Goal: Task Accomplishment & Management: Use online tool/utility

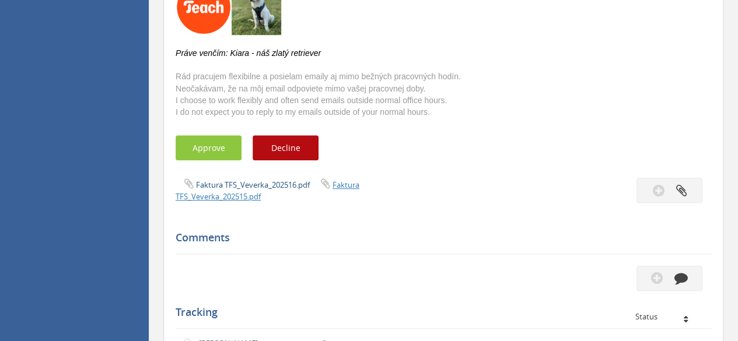
click at [264, 184] on link "Faktura TFS_Veverka_202516.pdf" at bounding box center [253, 185] width 114 height 10
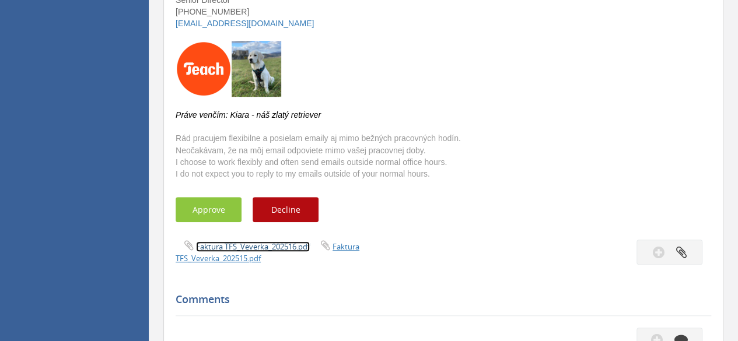
scroll to position [292, 0]
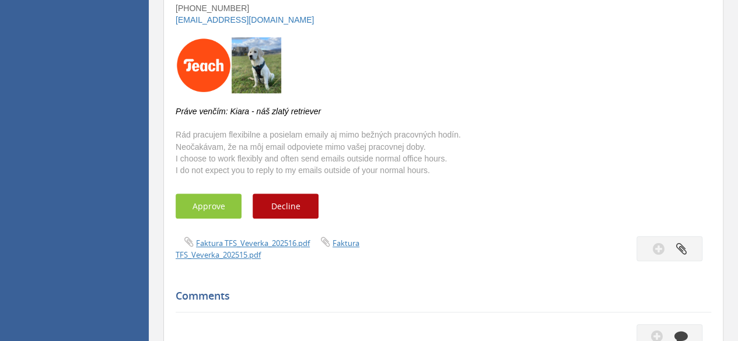
click at [243, 264] on div "Subject Roman Faktúry august Description --- [PERSON_NAME] Senior Director [PHO…" at bounding box center [443, 285] width 535 height 811
click at [243, 257] on link "Faktura TFS_Veverka_202515.pdf" at bounding box center [268, 249] width 184 height 22
click at [206, 213] on button "Approve" at bounding box center [209, 206] width 66 height 25
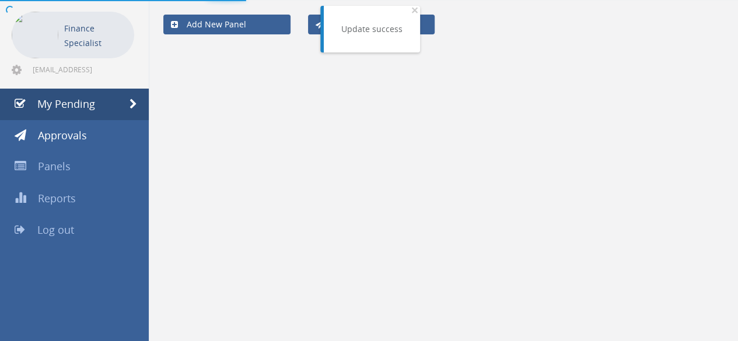
scroll to position [47, 0]
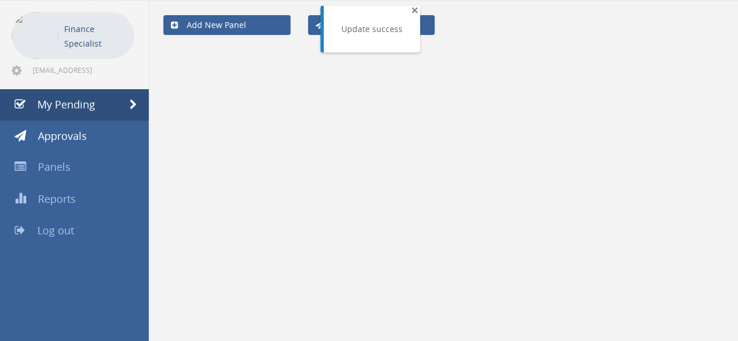
click at [412, 10] on span "×" at bounding box center [414, 10] width 7 height 16
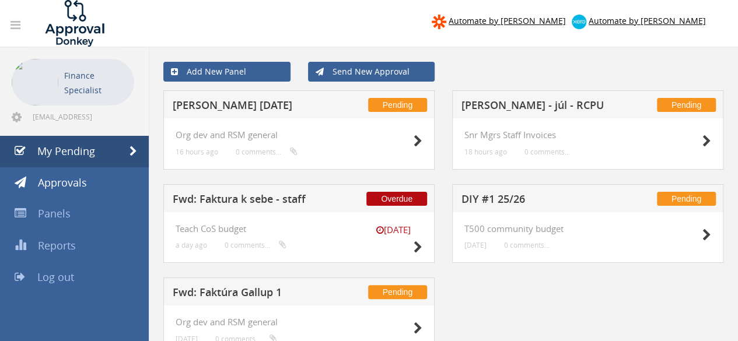
click at [213, 105] on h5 "[PERSON_NAME] [DATE]" at bounding box center [249, 107] width 152 height 15
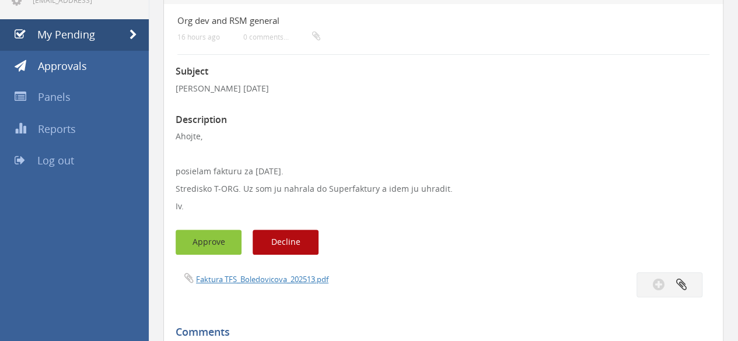
scroll to position [117, 0]
click at [212, 243] on button "Approve" at bounding box center [209, 242] width 66 height 25
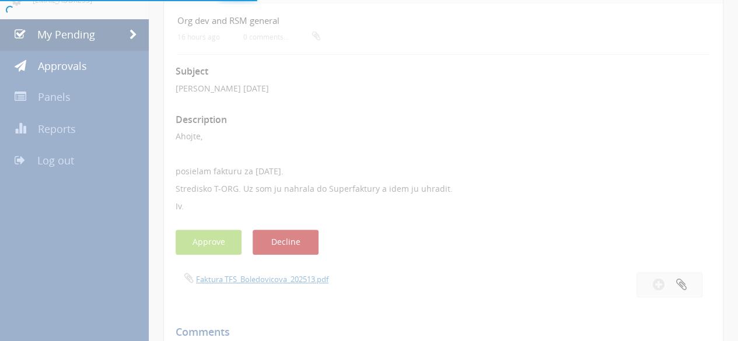
scroll to position [47, 0]
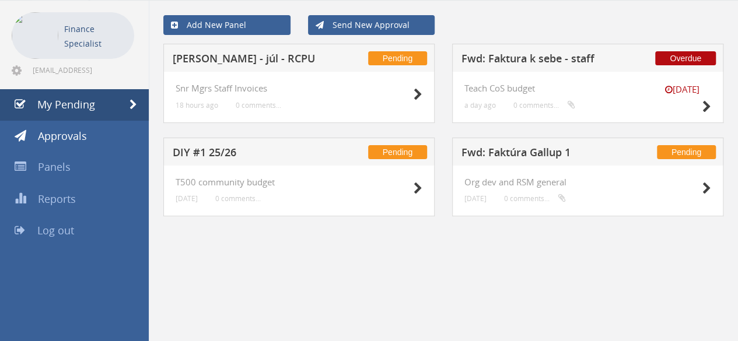
click at [538, 150] on h5 "Fwd: Faktúra Gallup 1" at bounding box center [537, 154] width 152 height 15
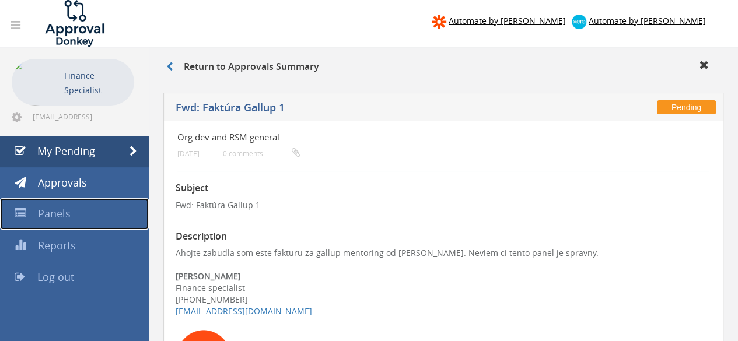
click at [65, 214] on span "Panels" at bounding box center [54, 213] width 33 height 14
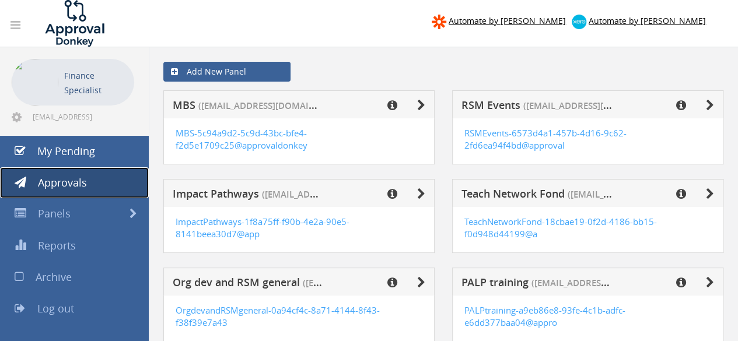
click at [75, 181] on span "Approvals" at bounding box center [62, 183] width 49 height 14
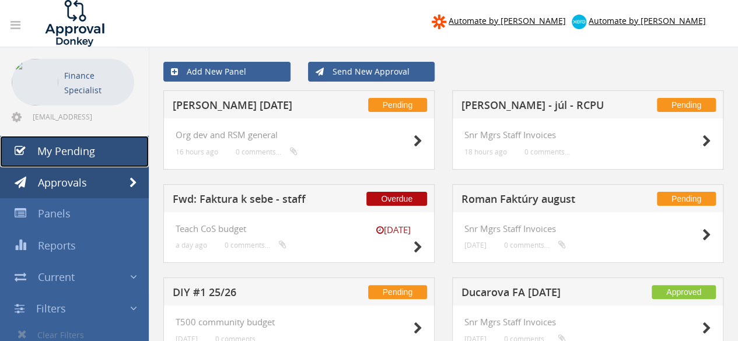
click at [71, 155] on span "My Pending" at bounding box center [66, 151] width 58 height 14
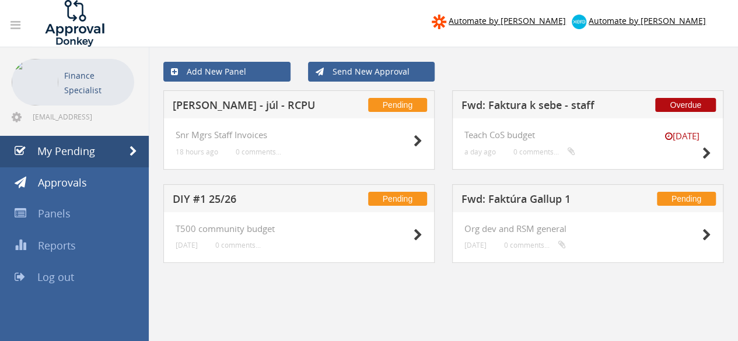
click at [549, 103] on h5 "Fwd: Faktura k sebe - staff" at bounding box center [537, 107] width 152 height 15
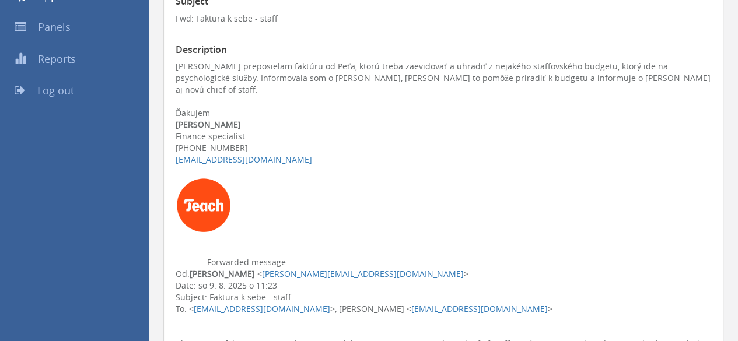
scroll to position [292, 0]
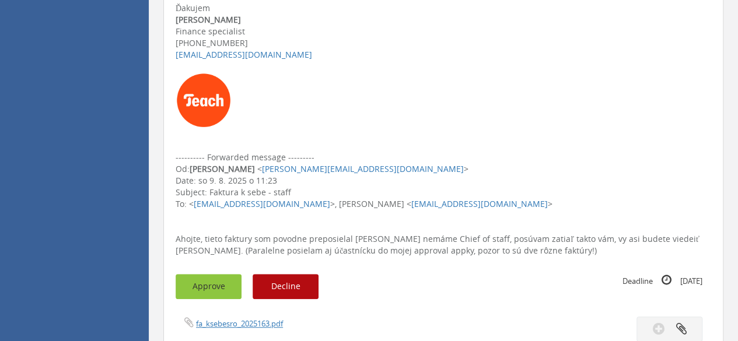
click at [229, 274] on button "Approve" at bounding box center [209, 286] width 66 height 25
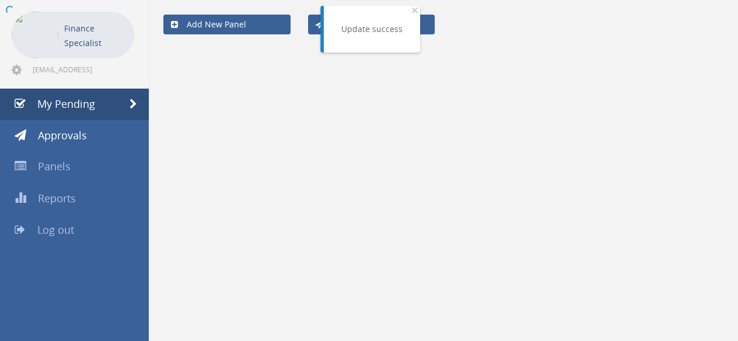
scroll to position [47, 0]
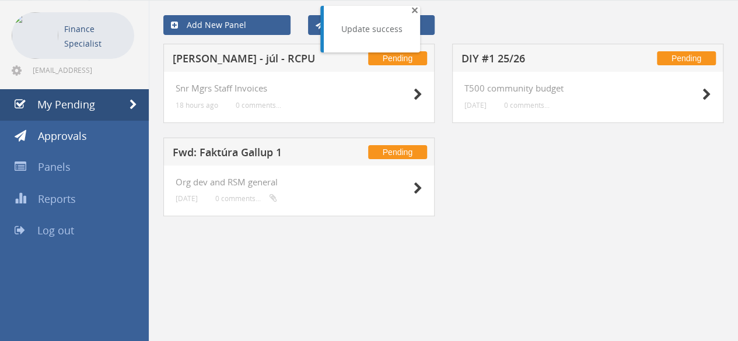
click at [411, 10] on span "×" at bounding box center [414, 10] width 7 height 16
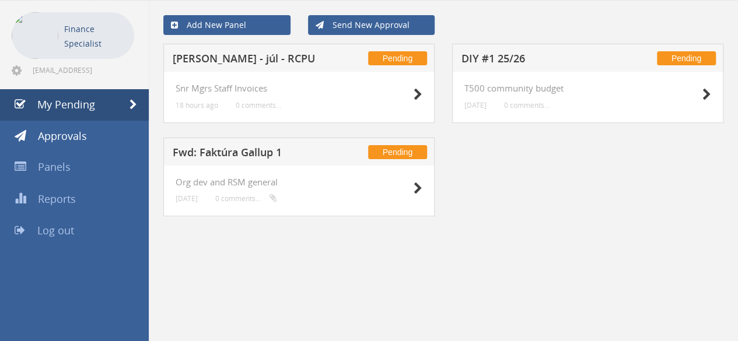
click at [228, 153] on h5 "Fwd: Faktúra Gallup 1" at bounding box center [249, 154] width 152 height 15
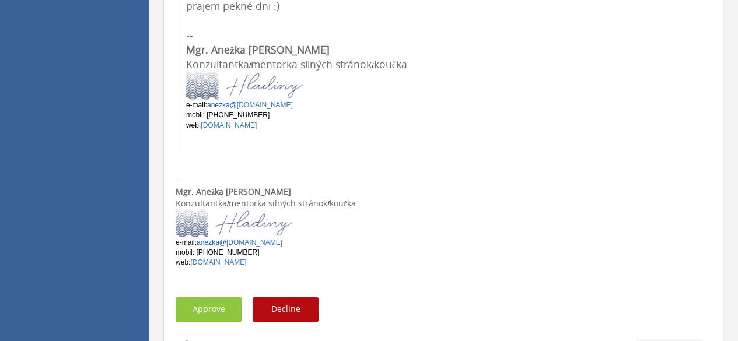
scroll to position [805, 0]
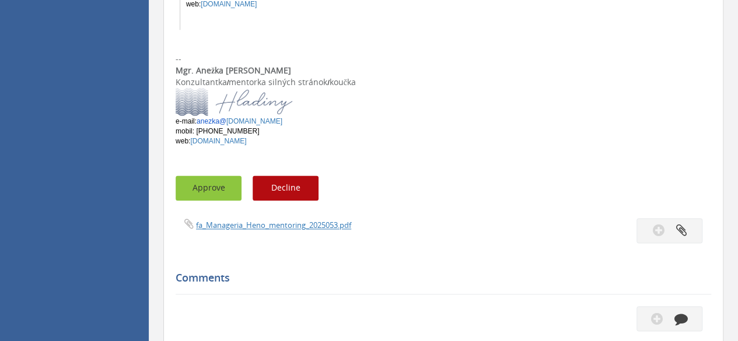
click at [206, 176] on button "Approve" at bounding box center [209, 188] width 66 height 25
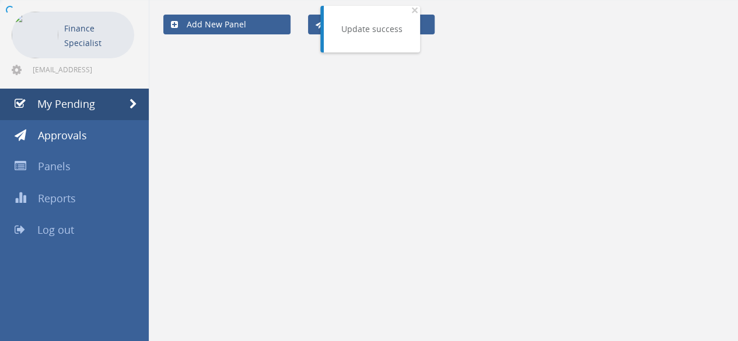
scroll to position [47, 0]
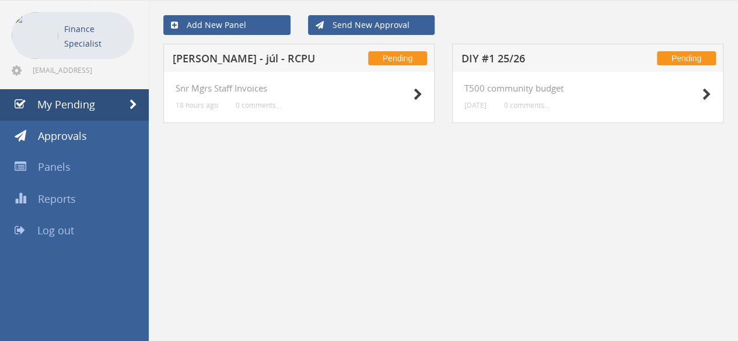
click at [226, 53] on h5 "Ružičková - júl - RCPU" at bounding box center [249, 60] width 152 height 15
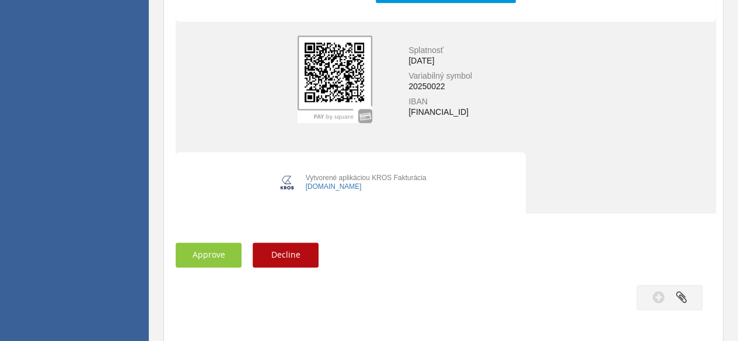
scroll to position [572, 0]
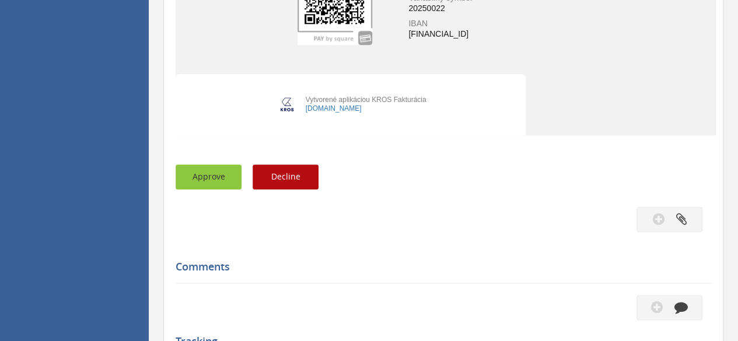
click at [219, 183] on button "Approve" at bounding box center [209, 176] width 66 height 25
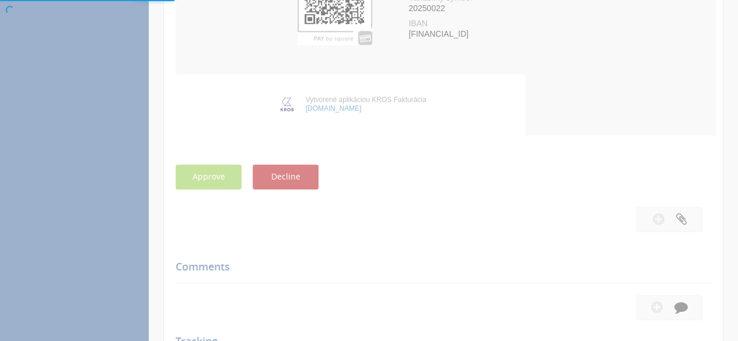
scroll to position [47, 0]
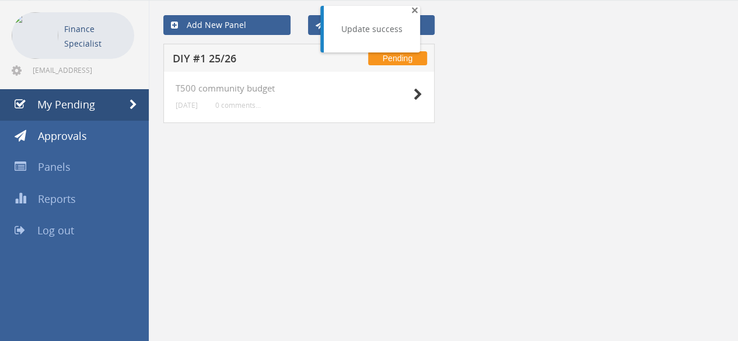
click at [408, 8] on div "Update success × Close" at bounding box center [372, 29] width 96 height 47
